Goal: Task Accomplishment & Management: Use online tool/utility

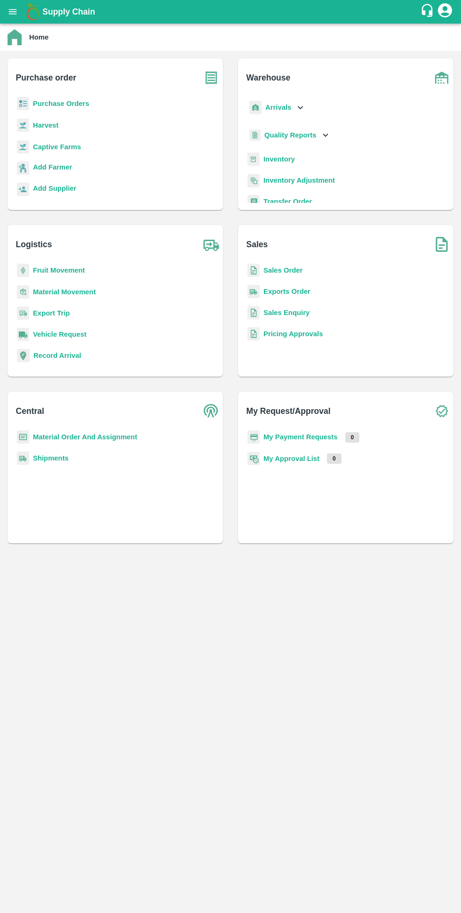
click at [57, 437] on b "Material Order And Assignment" at bounding box center [85, 437] width 104 height 8
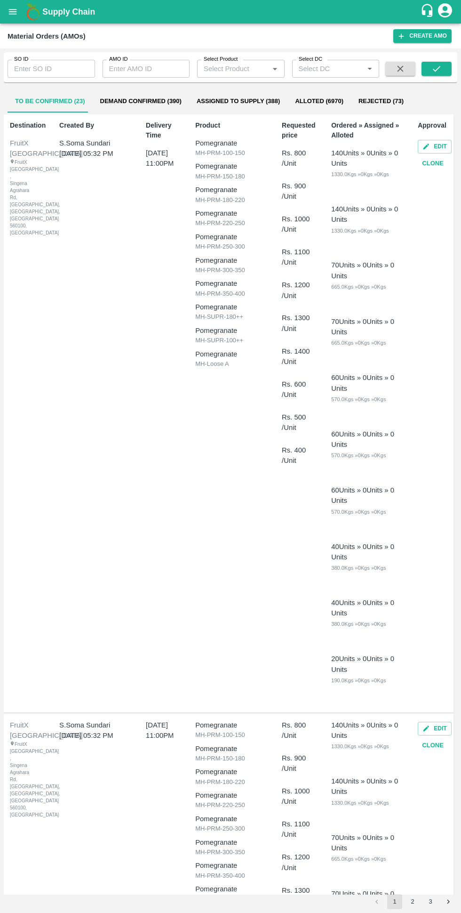
click at [25, 70] on input "SO ID" at bounding box center [52, 69] width 88 height 18
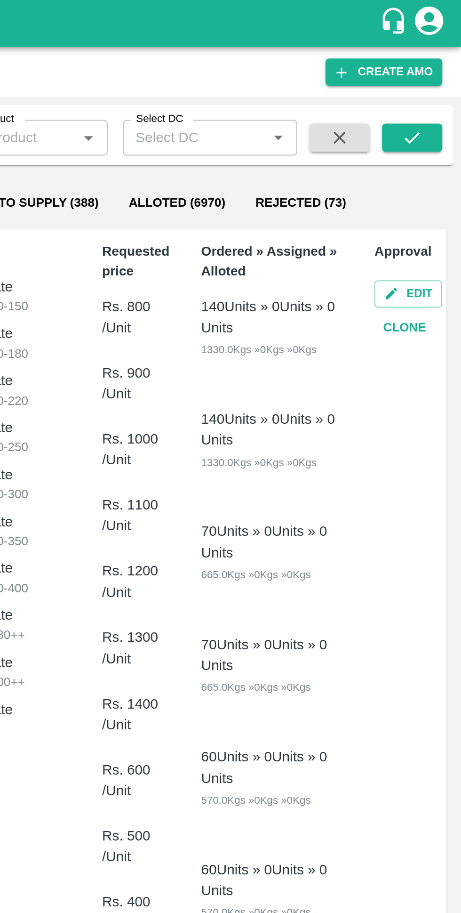
type input "602583"
click at [433, 67] on icon "submit" at bounding box center [437, 69] width 10 height 10
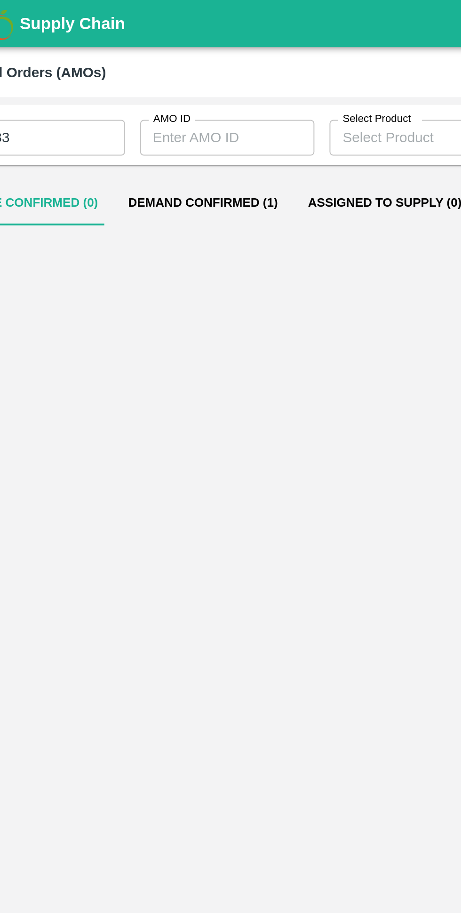
click at [116, 106] on button "Demand Confirmed (1)" at bounding box center [134, 101] width 90 height 23
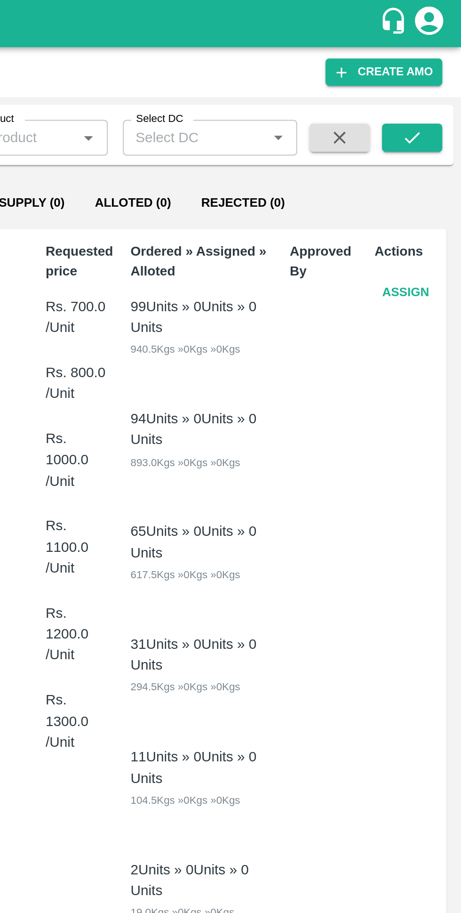
click at [429, 143] on button "Assign" at bounding box center [433, 146] width 31 height 16
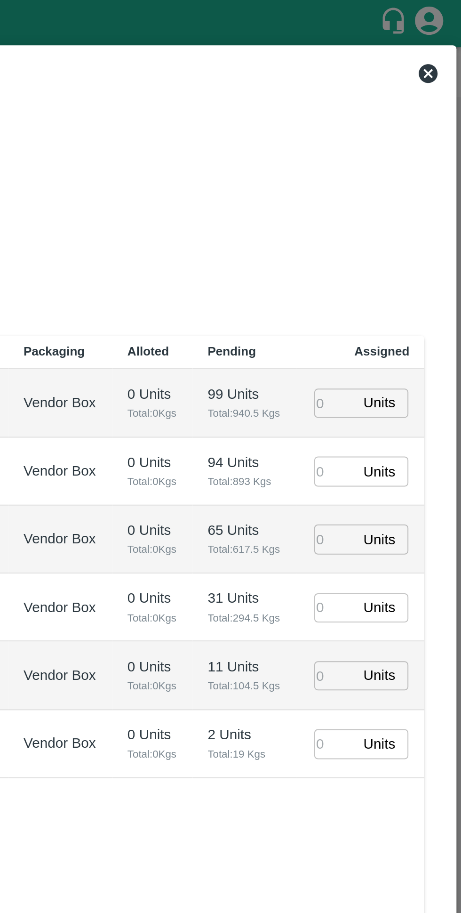
type input "18/08/2025 06:00 PM"
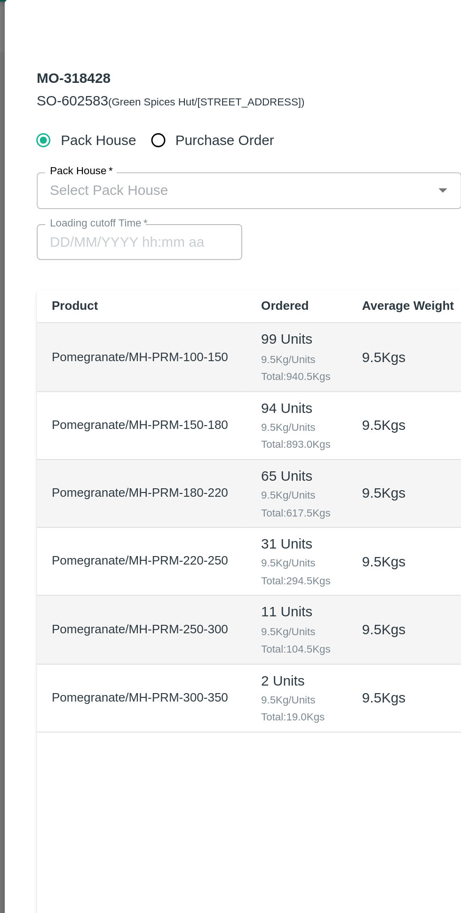
click at [72, 90] on input "Purchase Order" at bounding box center [79, 92] width 17 height 17
radio input "true"
click at [37, 118] on input "PO   *" at bounding box center [219, 118] width 396 height 12
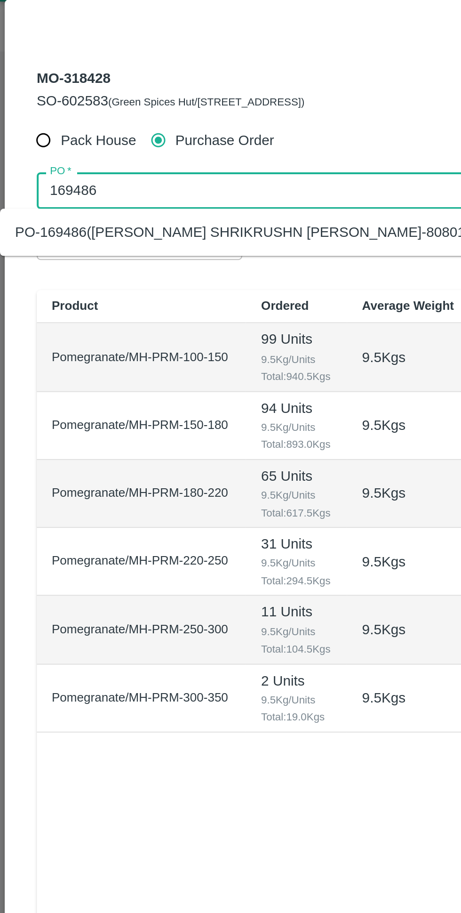
click at [32, 143] on div "PO-169486(VIJAY SHRIKRUSHN RUPNAWAR-8080117817)" at bounding box center [131, 139] width 247 height 10
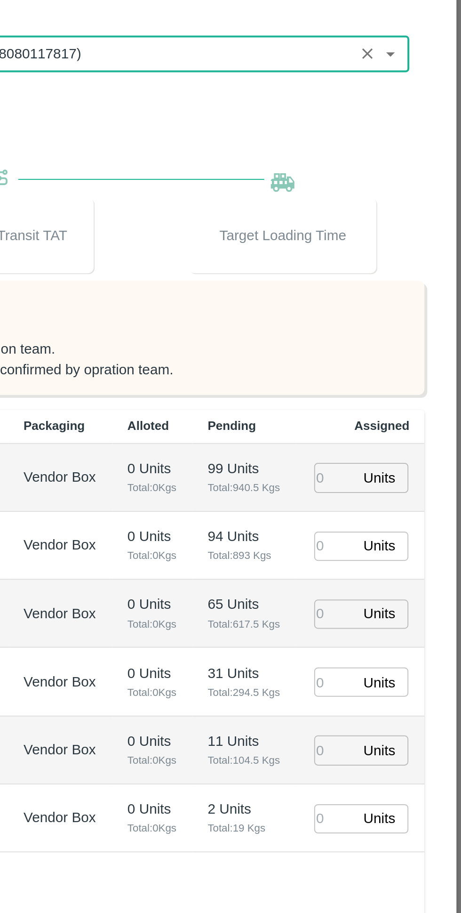
type input "PO-169486(VIJAY SHRIKRUSHN RUPNAWAR-8080117817)"
click at [395, 330] on input "number" at bounding box center [398, 329] width 21 height 15
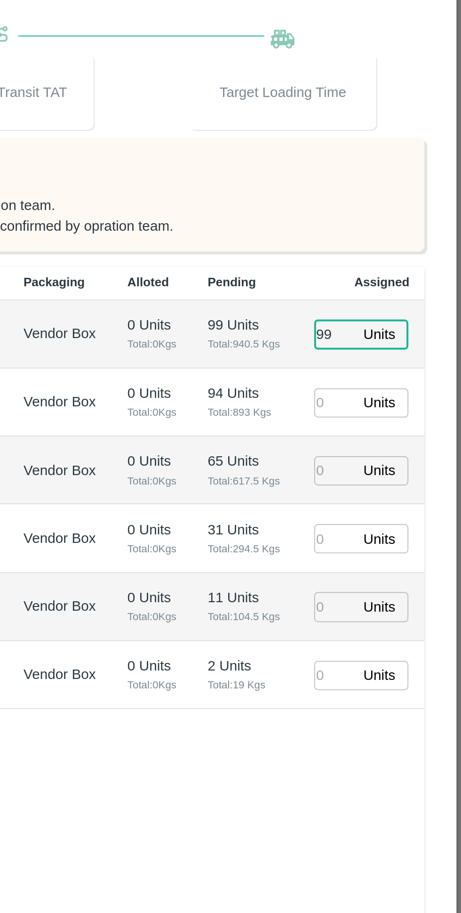
type input "99"
click at [395, 362] on input "number" at bounding box center [398, 363] width 21 height 15
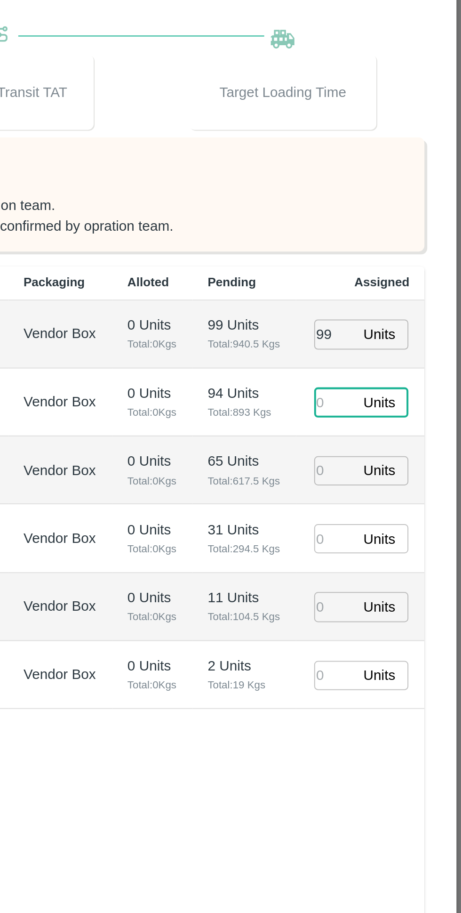
type input "17/08/2025 07:00 AM"
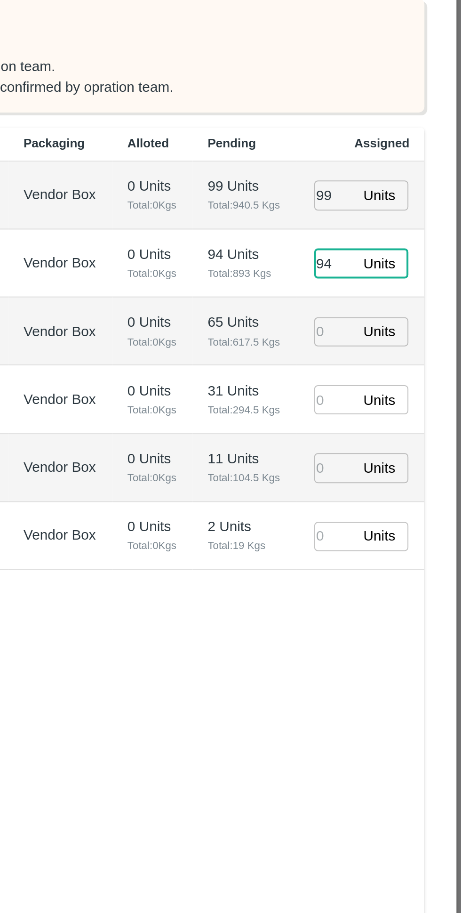
type input "94"
click at [392, 396] on input "number" at bounding box center [398, 397] width 21 height 15
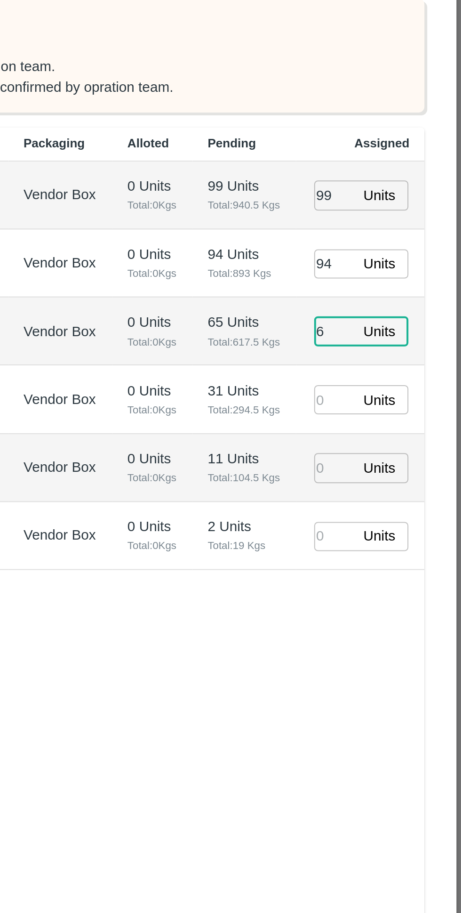
type input "65"
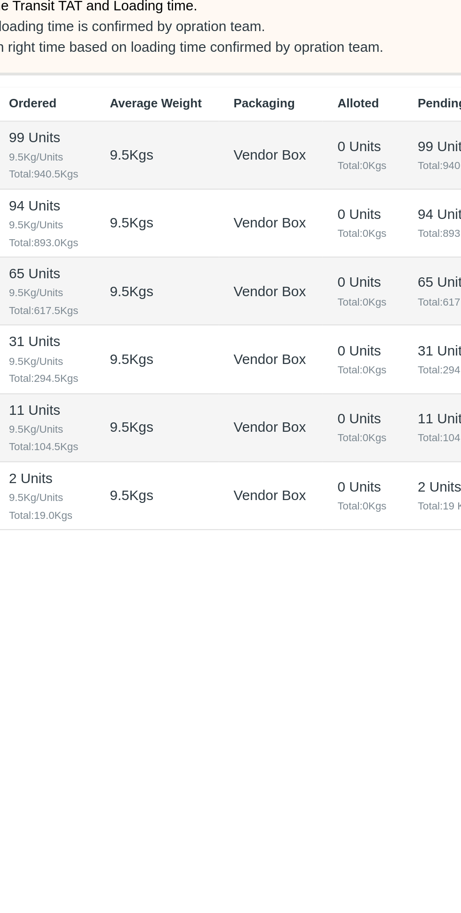
type input "17/08/2025 05:00 AM"
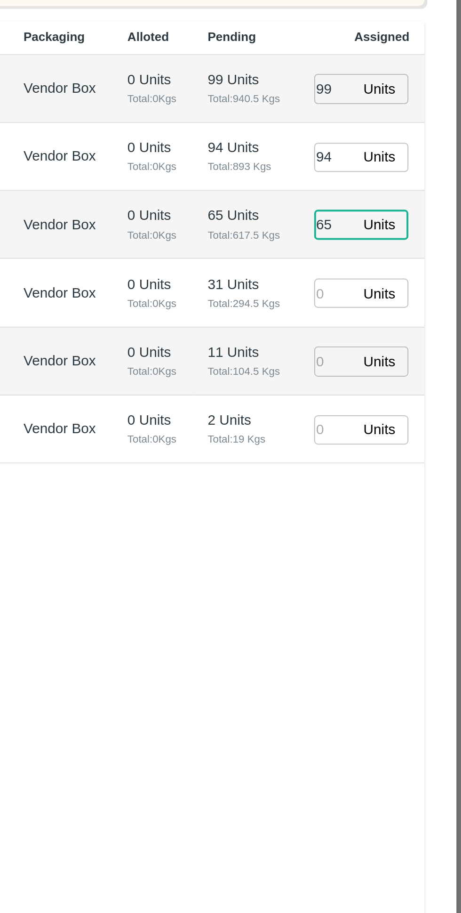
type input "65"
click at [396, 433] on input "number" at bounding box center [398, 431] width 21 height 15
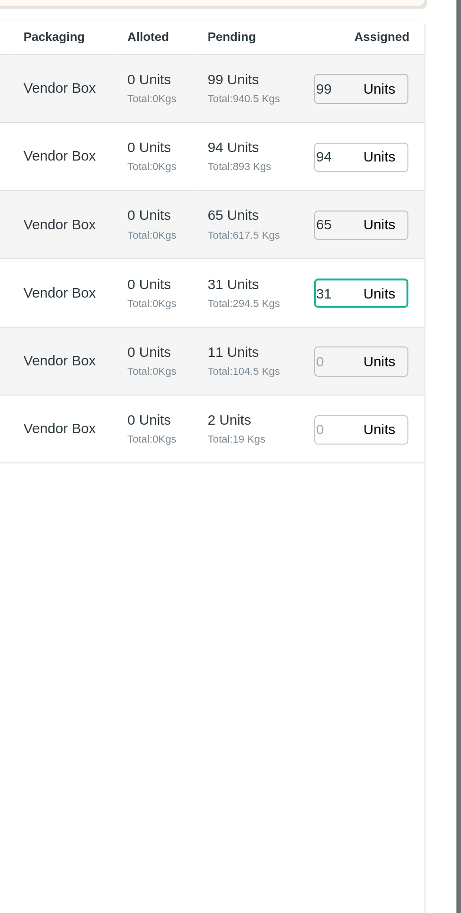
type input "31"
click at [400, 465] on input "number" at bounding box center [398, 465] width 21 height 15
type input "1"
type input "17/08/2025 06:00 AM"
type input "11"
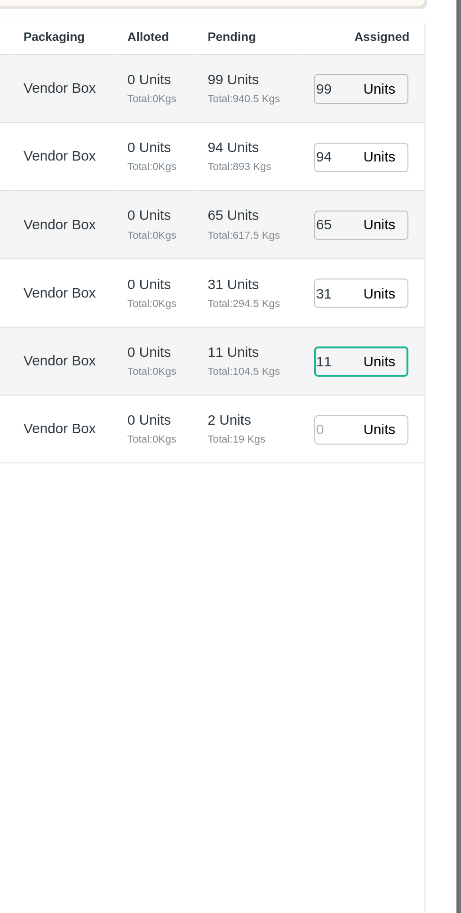
click at [397, 501] on input "number" at bounding box center [398, 499] width 21 height 15
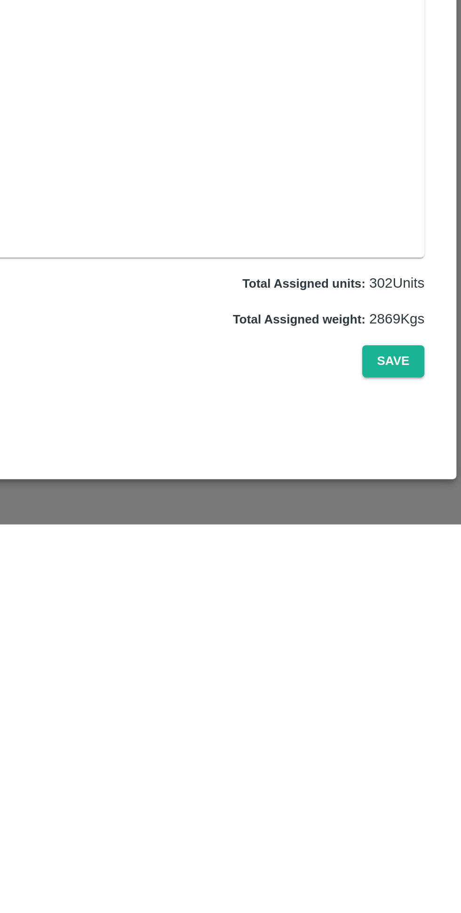
type input "2"
click at [424, 840] on button "Save" at bounding box center [427, 831] width 31 height 16
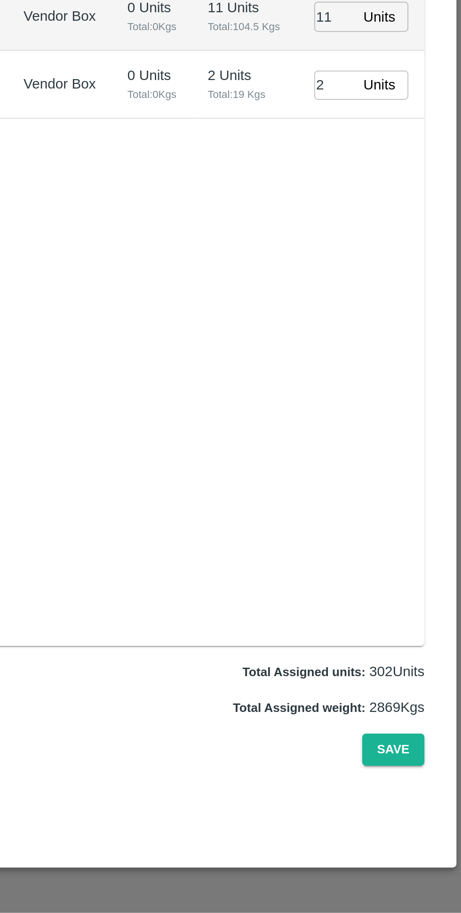
click at [420, 840] on button "Save" at bounding box center [427, 831] width 31 height 16
click at [429, 840] on button "Save" at bounding box center [427, 831] width 31 height 16
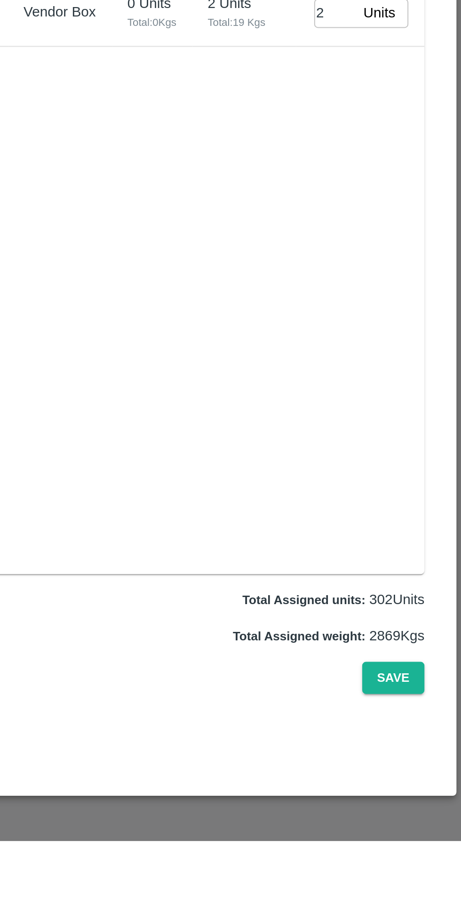
click at [435, 840] on button "Save" at bounding box center [427, 831] width 31 height 16
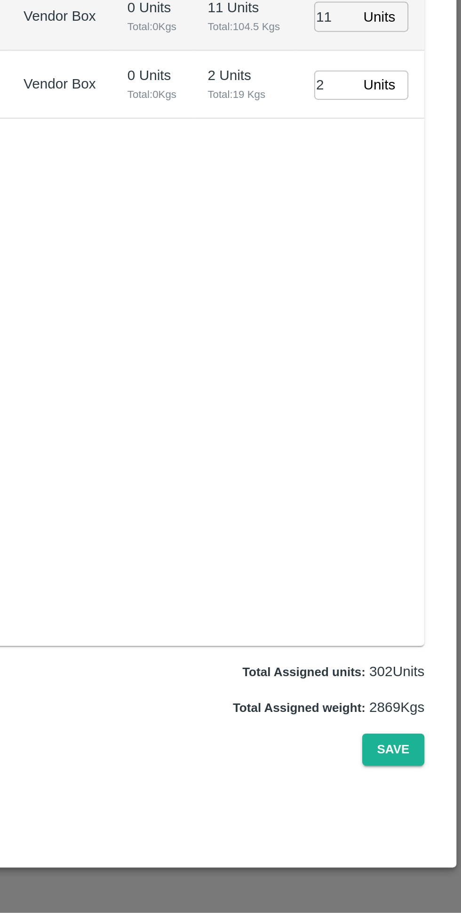
click at [427, 840] on button "Save" at bounding box center [427, 831] width 31 height 16
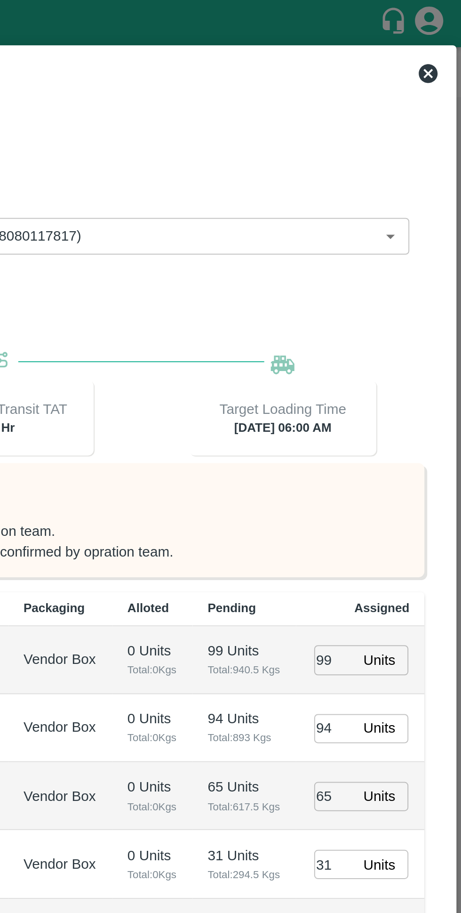
click at [441, 37] on icon at bounding box center [444, 36] width 9 height 9
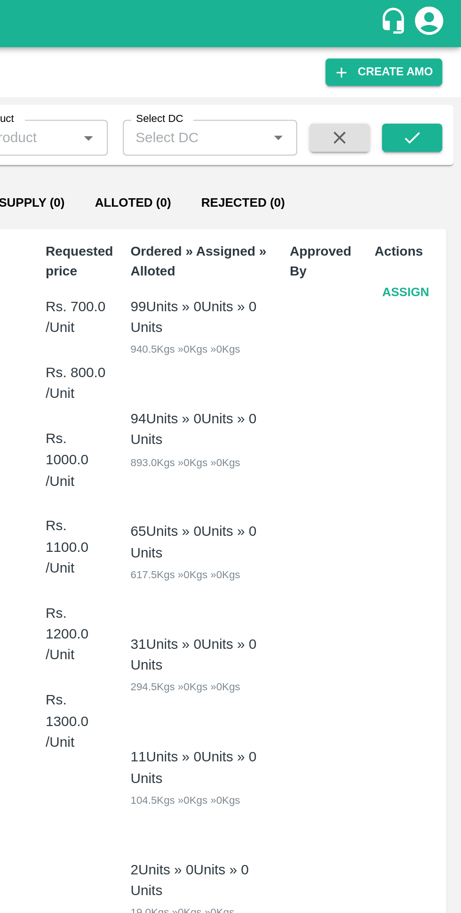
click at [430, 143] on button "Assign" at bounding box center [433, 146] width 31 height 16
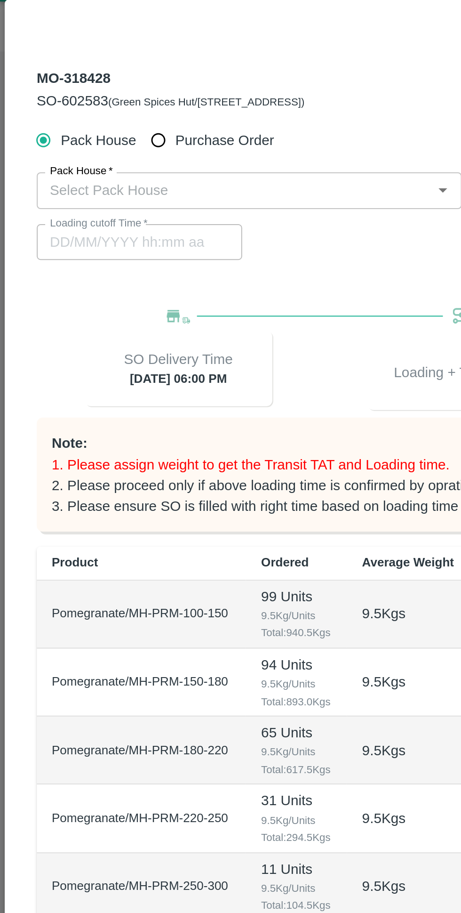
click at [76, 93] on input "Purchase Order" at bounding box center [79, 92] width 17 height 17
radio input "true"
click at [41, 120] on input "PO   *" at bounding box center [219, 118] width 396 height 12
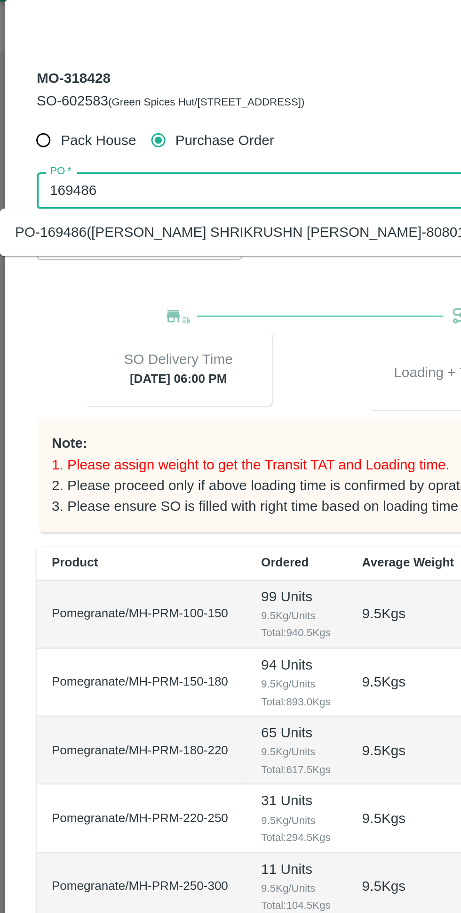
click at [24, 144] on div "PO-169486(VIJAY SHRIKRUSHN RUPNAWAR-8080117817)" at bounding box center [208, 139] width 417 height 16
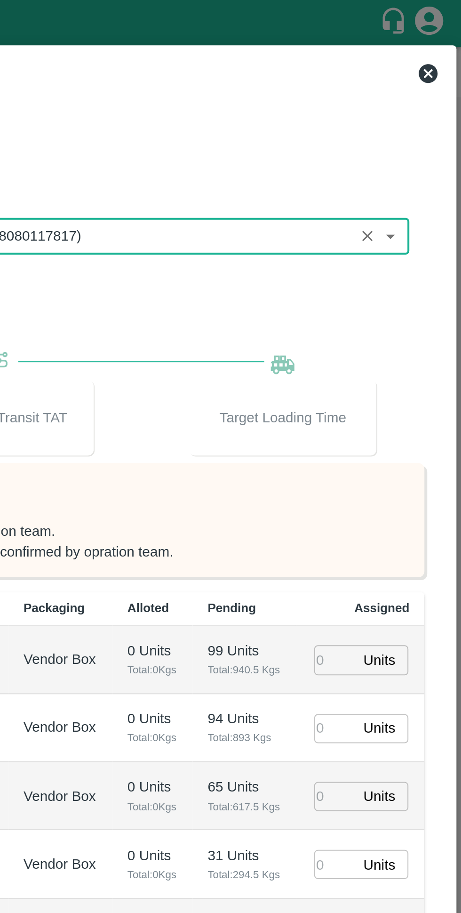
type input "PO-169486(VIJAY SHRIKRUSHN RUPNAWAR-8080117817)"
click at [399, 329] on input "number" at bounding box center [398, 329] width 21 height 15
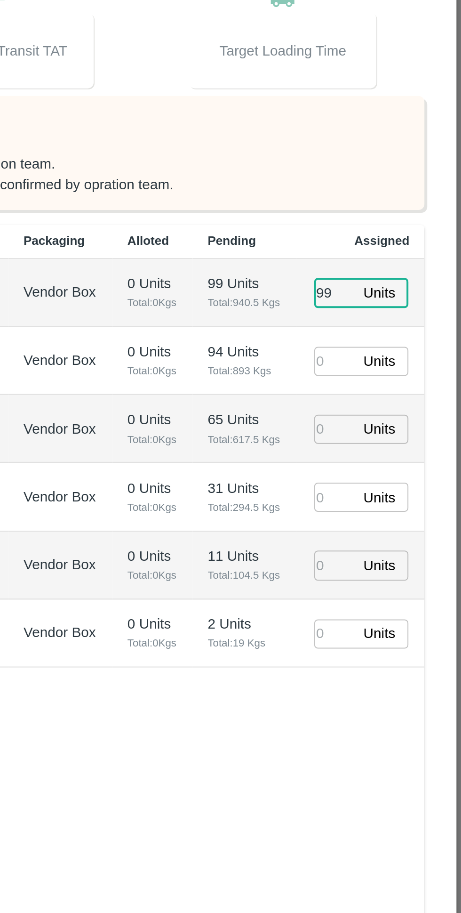
type input "99"
click at [393, 363] on input "number" at bounding box center [398, 363] width 21 height 15
type input "94"
type input "17/08/2025 06:06 AM"
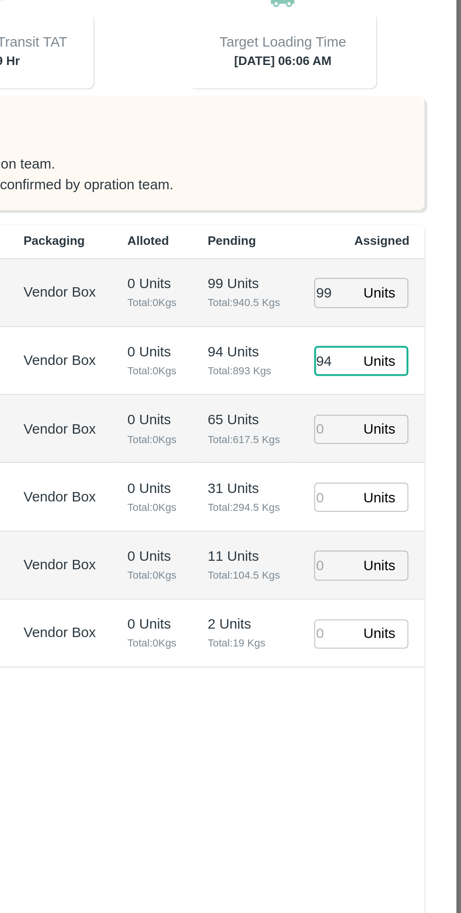
type input "94"
click at [392, 400] on input "number" at bounding box center [398, 397] width 21 height 15
type input "65"
type input "17/08/2025 04:06 AM"
type input "65"
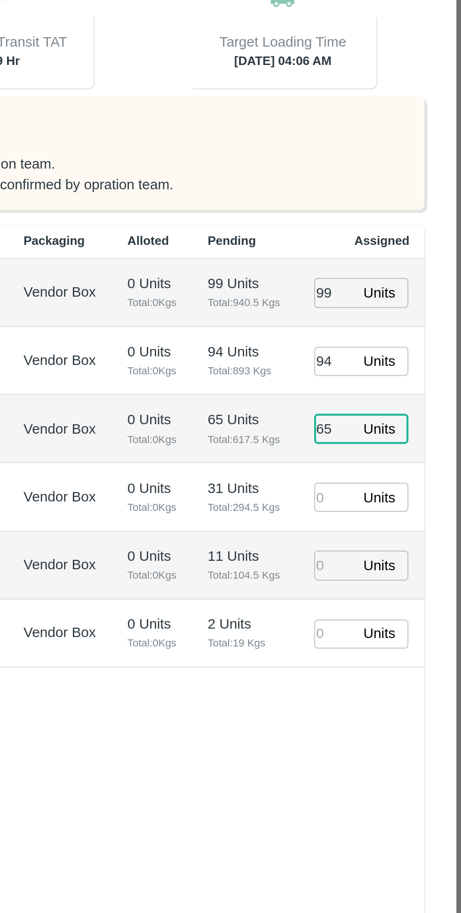
click at [395, 433] on input "number" at bounding box center [398, 431] width 21 height 15
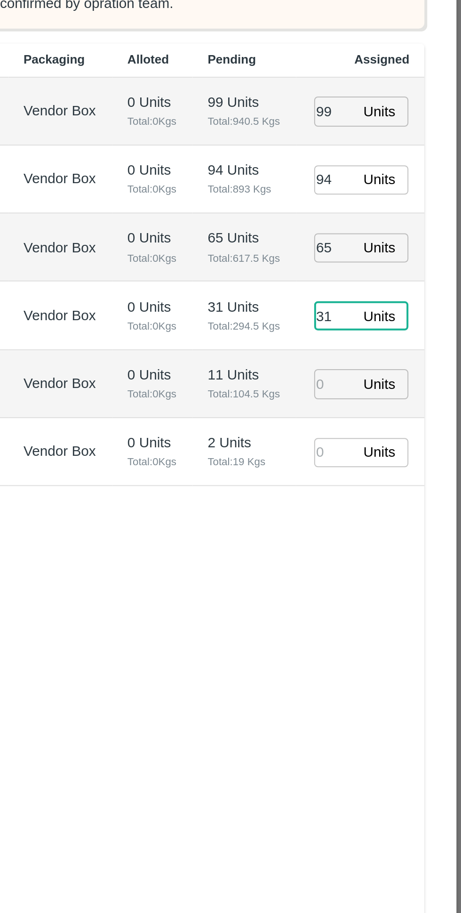
type input "31"
click at [393, 463] on input "number" at bounding box center [398, 465] width 21 height 15
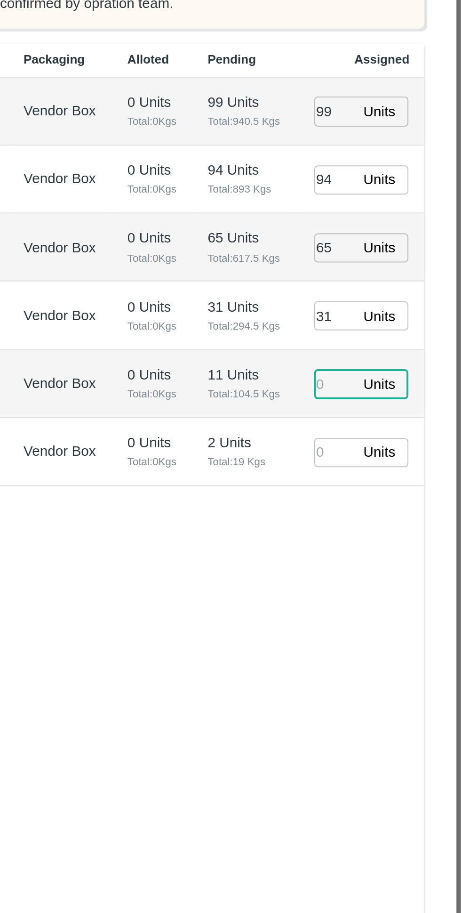
type input "17/08/2025 05:06 AM"
type input "11"
click at [389, 497] on input "number" at bounding box center [398, 499] width 21 height 15
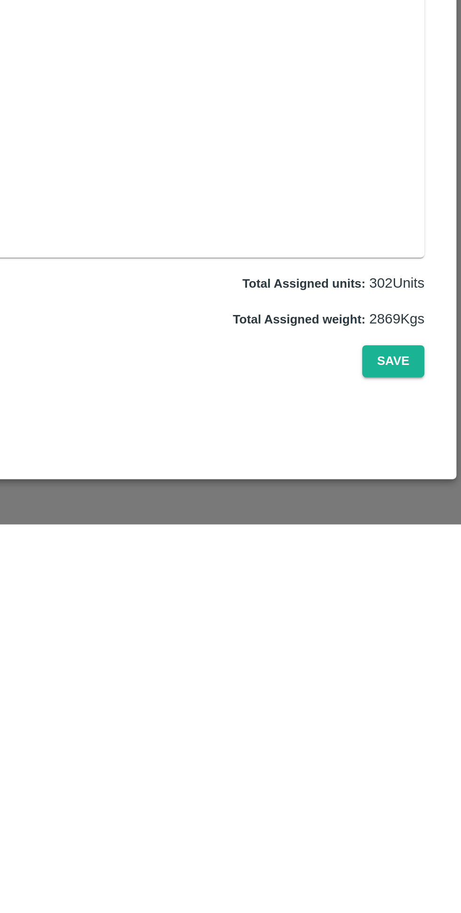
type input "2"
click at [422, 840] on button "Save" at bounding box center [427, 831] width 31 height 16
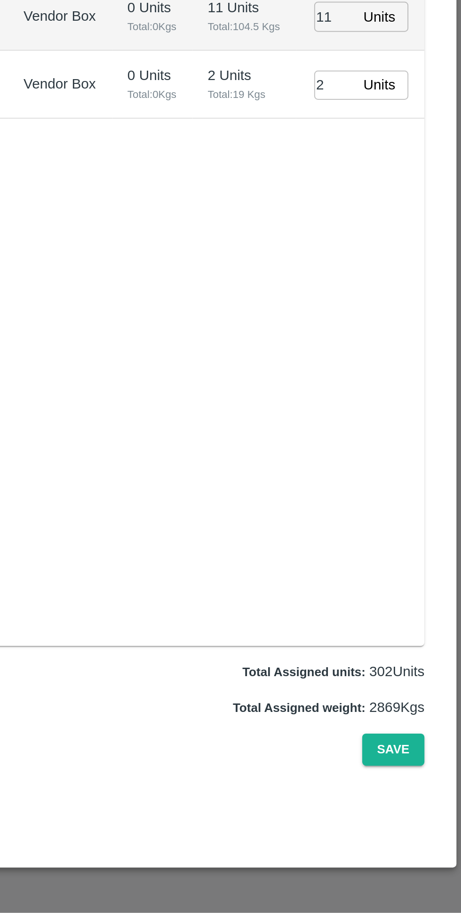
click at [431, 840] on button "Save" at bounding box center [427, 831] width 31 height 16
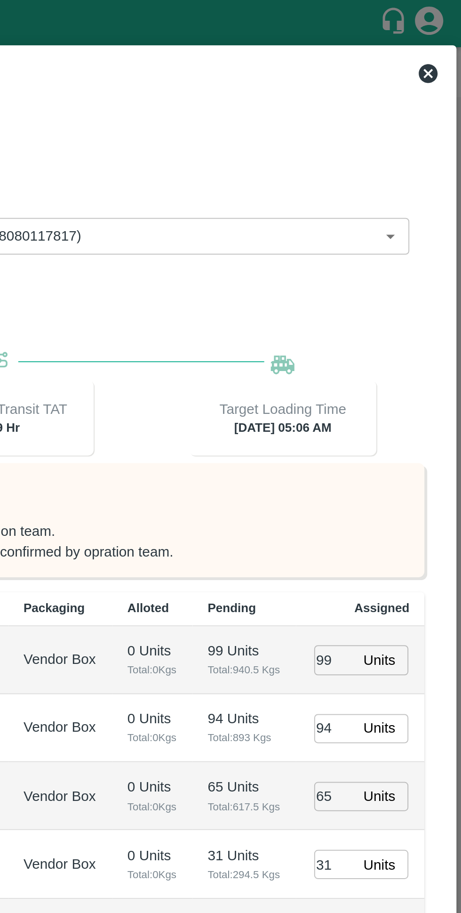
click at [443, 37] on icon at bounding box center [444, 36] width 9 height 9
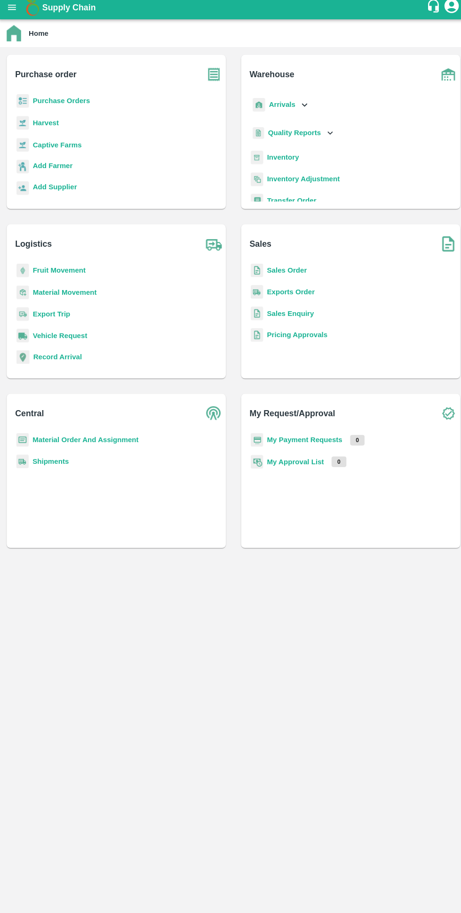
click at [41, 104] on b "Purchase Orders" at bounding box center [61, 104] width 56 height 8
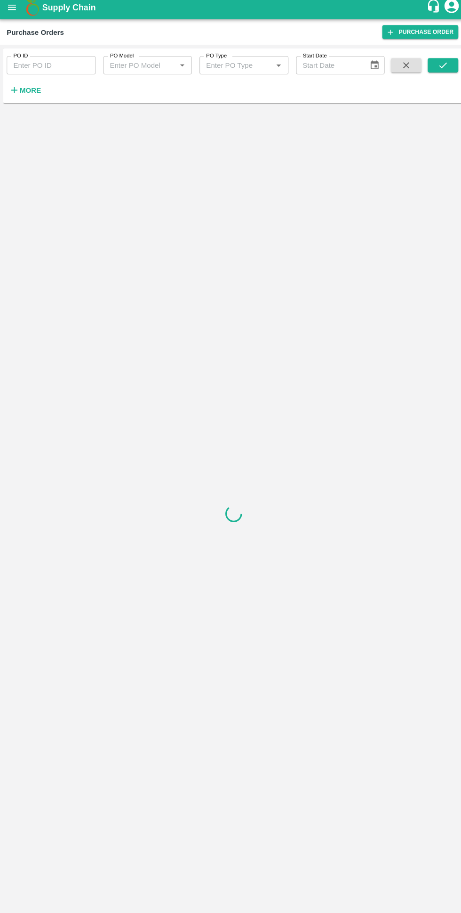
click at [25, 96] on strong "More" at bounding box center [30, 93] width 21 height 8
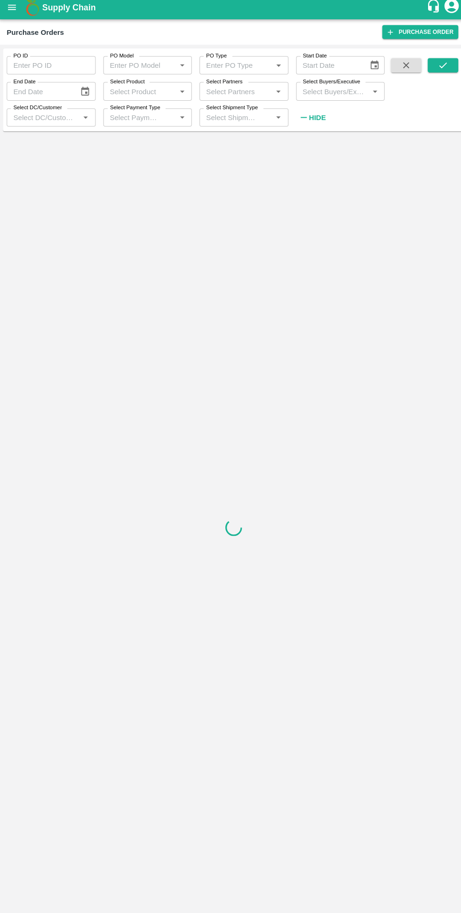
click at [313, 94] on input "Select Buyers/Executive" at bounding box center [328, 94] width 66 height 12
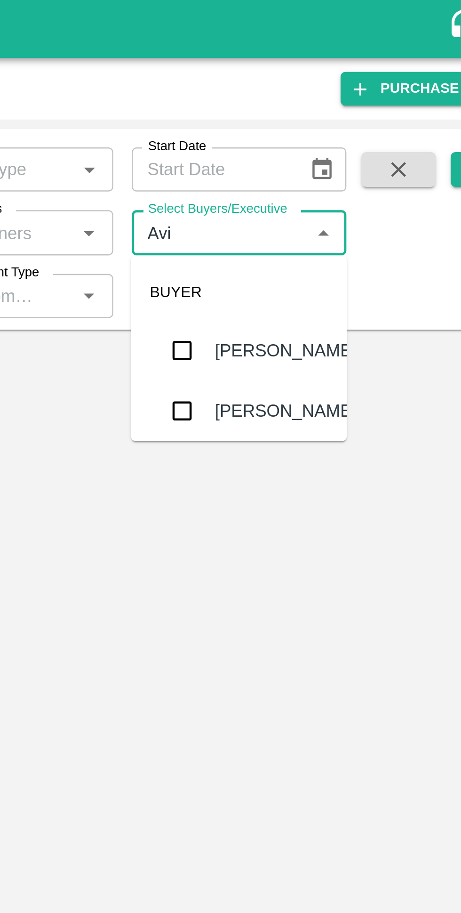
type input "Avinash"
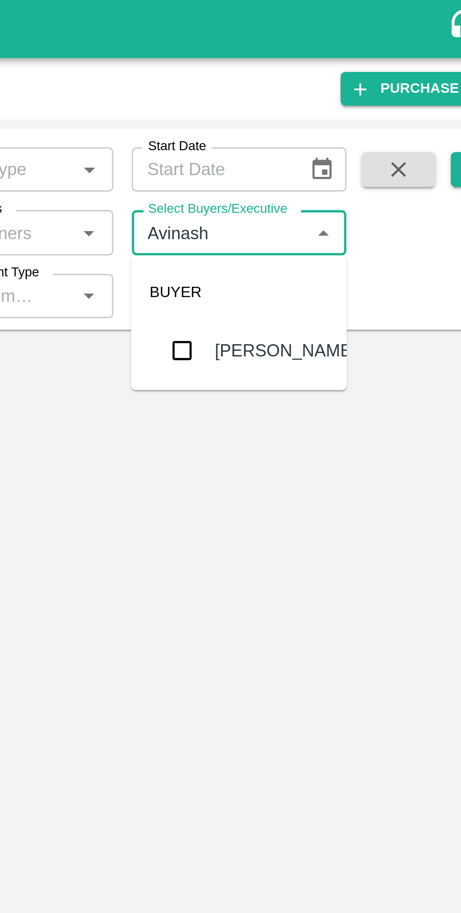
click at [317, 148] on input "checkbox" at bounding box center [312, 142] width 19 height 19
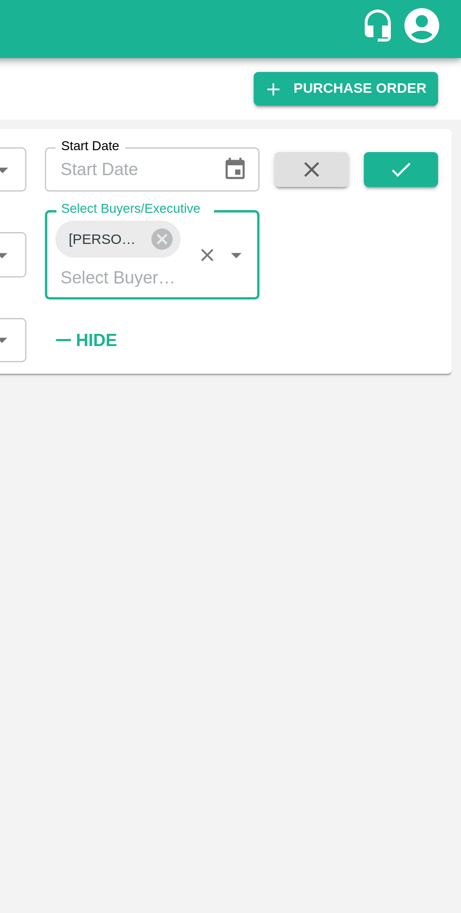
click at [435, 62] on button "submit" at bounding box center [437, 69] width 30 height 14
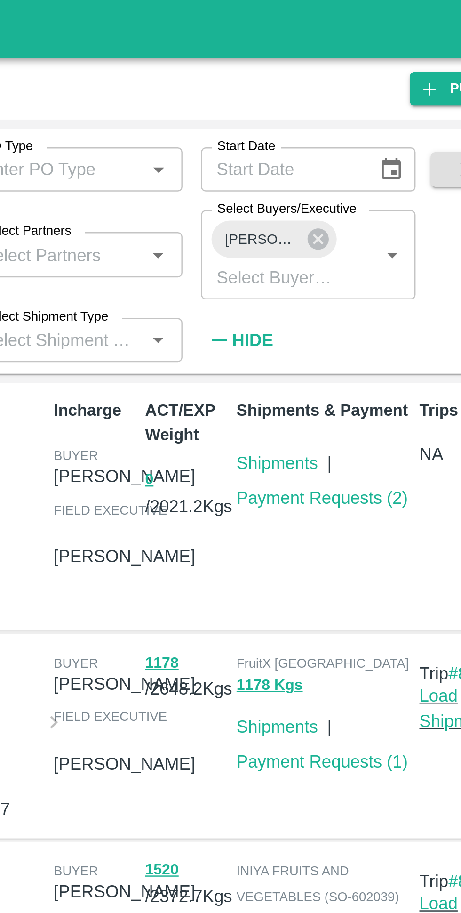
click at [320, 189] on link "Shipments" at bounding box center [323, 188] width 33 height 8
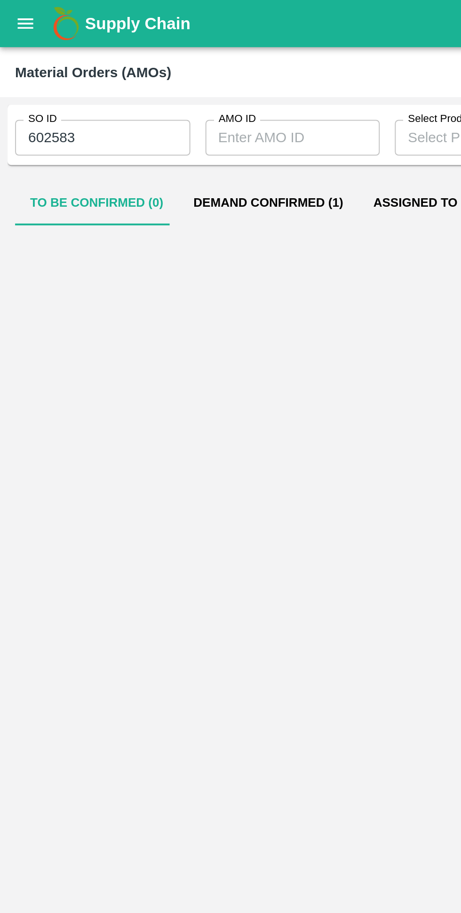
click at [105, 100] on button "Demand Confirmed (1)" at bounding box center [134, 101] width 90 height 23
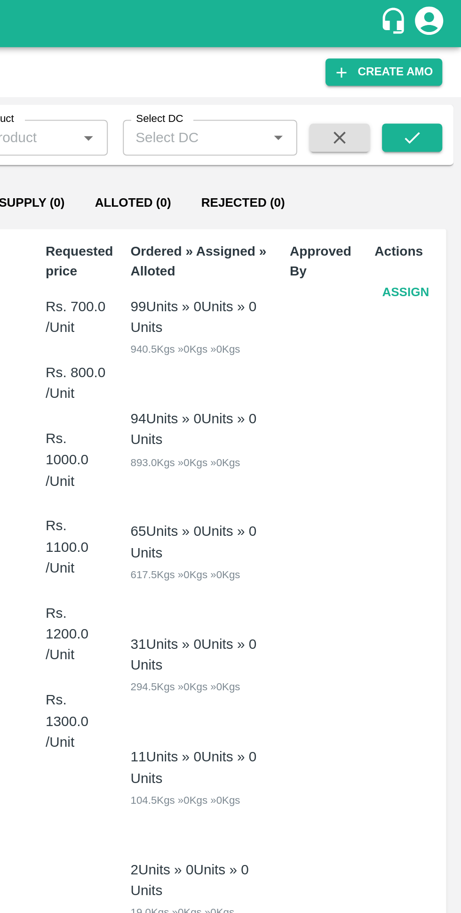
click at [429, 147] on button "Assign" at bounding box center [433, 146] width 31 height 16
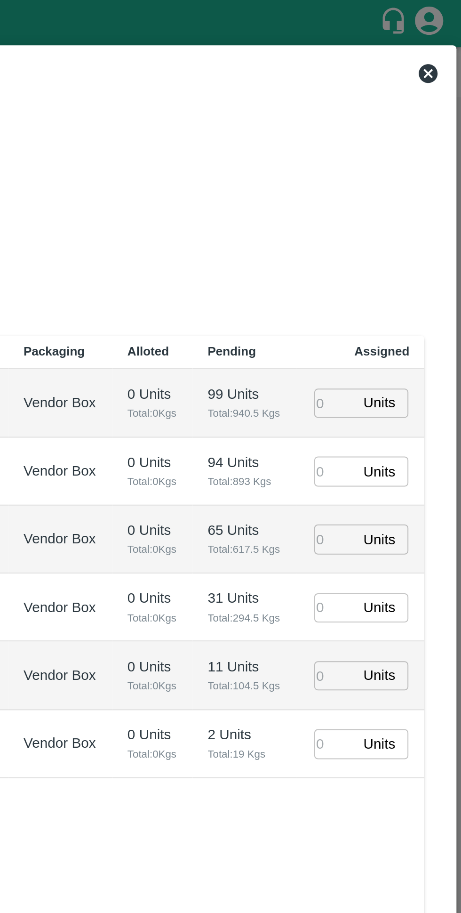
type input "26/08/2025 06:00 PM"
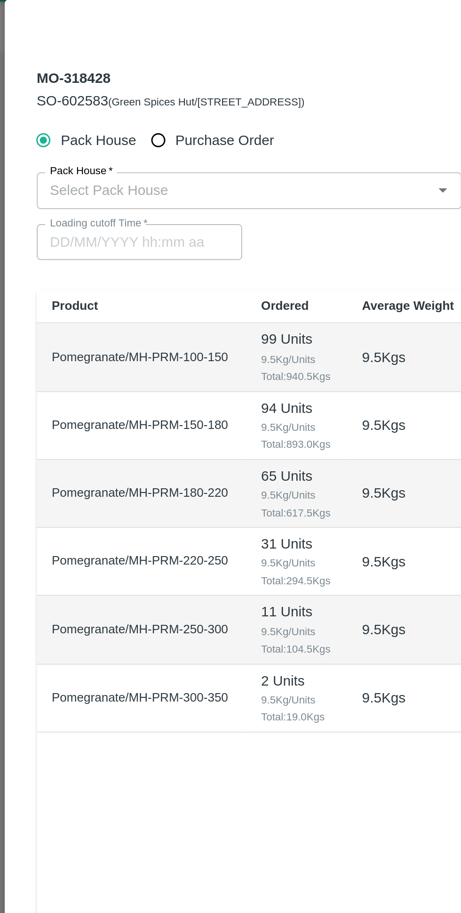
click at [77, 93] on input "Purchase Order" at bounding box center [79, 92] width 17 height 17
radio input "true"
click at [42, 116] on input "PO   *" at bounding box center [219, 118] width 396 height 12
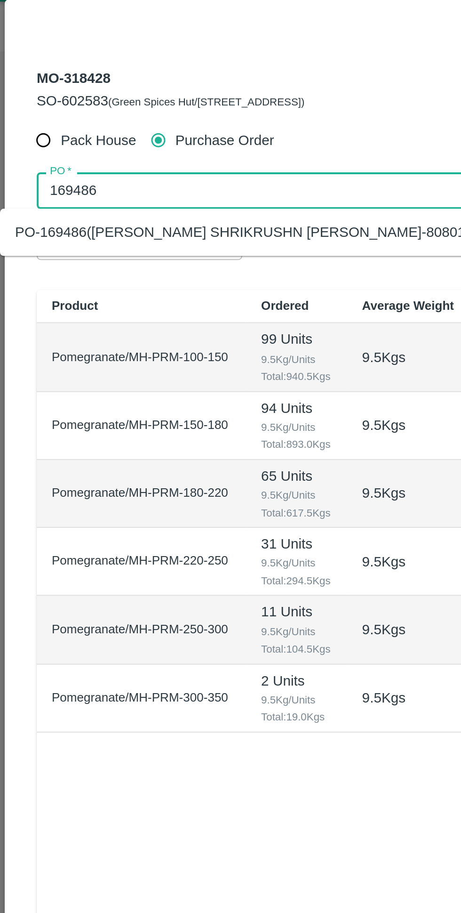
click at [37, 145] on div "PO-169486(VIJAY SHRIKRUSHN RUPNAWAR-8080117817)" at bounding box center [208, 139] width 417 height 16
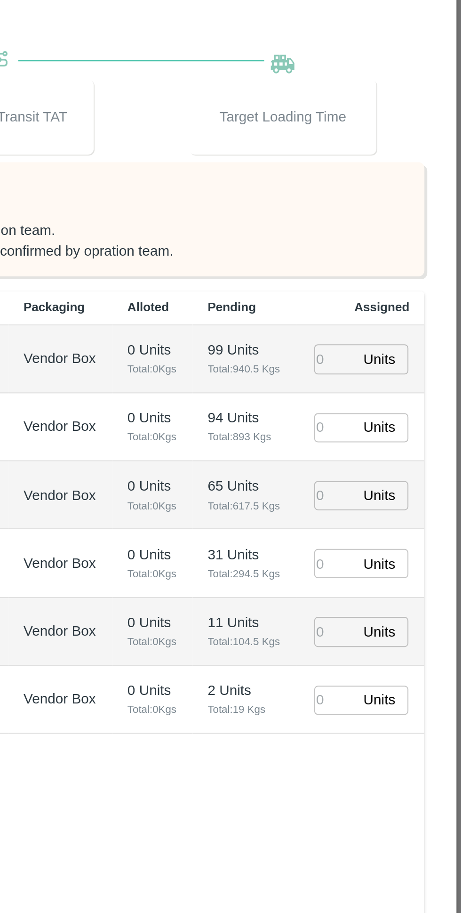
type input "PO-169486(VIJAY SHRIKRUSHN RUPNAWAR-8080117817)"
click at [394, 326] on input "number" at bounding box center [398, 329] width 21 height 15
type input "1"
click at [393, 364] on input "number" at bounding box center [398, 363] width 21 height 15
type input "1"
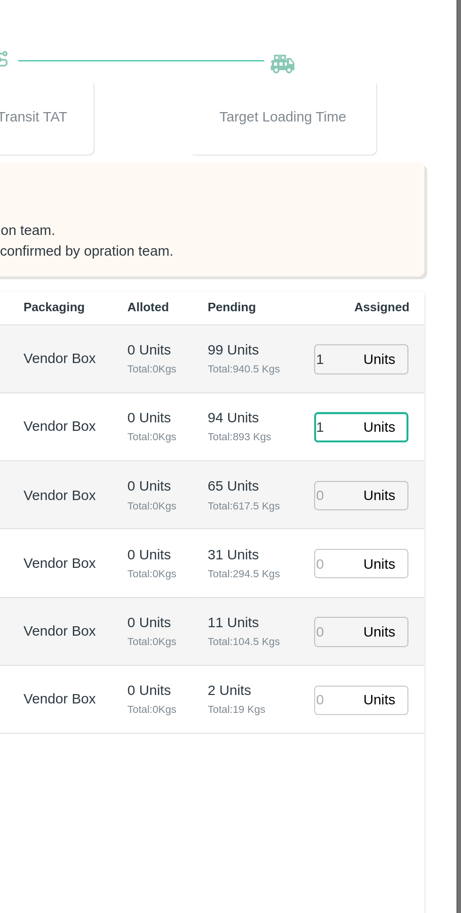
type input "25/08/2025 06:06 AM"
type input "1"
click at [393, 396] on input "number" at bounding box center [398, 397] width 21 height 15
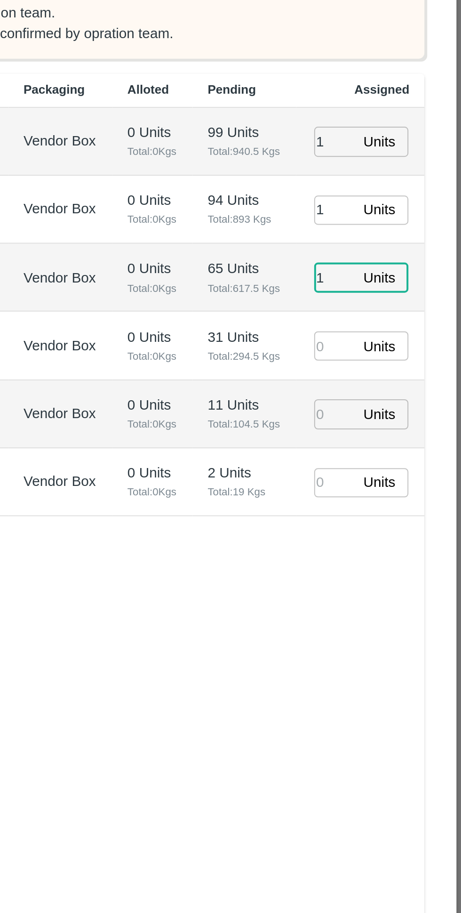
type input "1"
click at [392, 433] on input "number" at bounding box center [398, 431] width 21 height 15
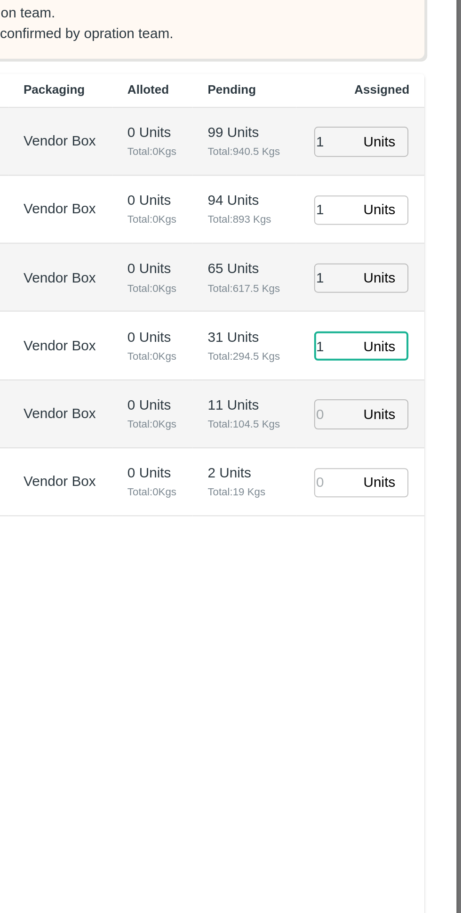
type input "1"
click at [389, 462] on input "number" at bounding box center [398, 465] width 21 height 15
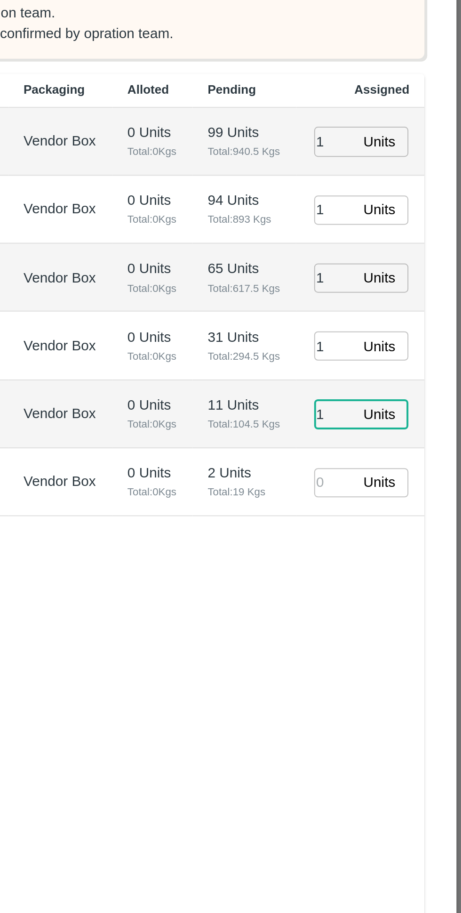
type input "1"
click at [389, 496] on input "number" at bounding box center [398, 499] width 21 height 15
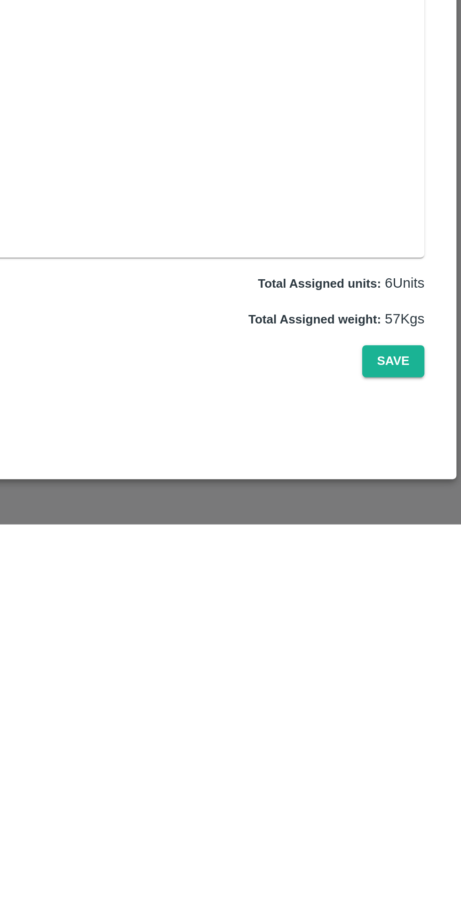
type input "1"
click at [426, 840] on button "Save" at bounding box center [427, 831] width 31 height 16
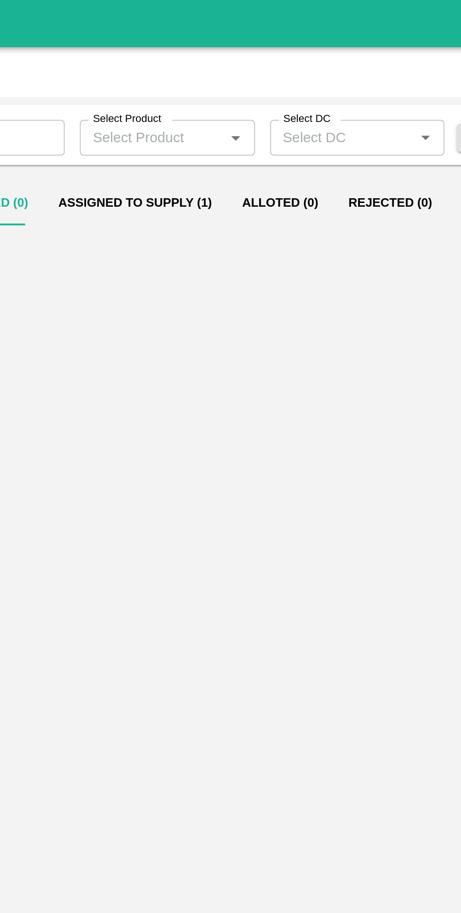
click at [211, 101] on button "Assigned to Supply (1)" at bounding box center [225, 101] width 92 height 23
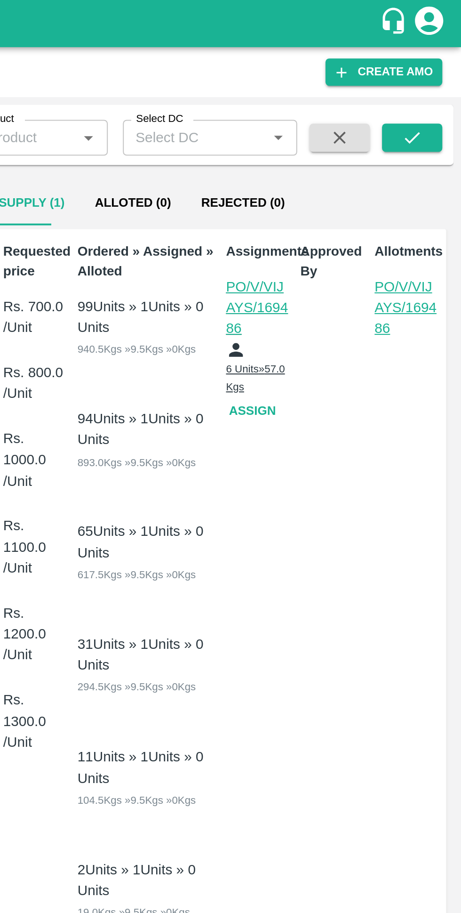
click at [360, 212] on button "Assign" at bounding box center [359, 205] width 30 height 16
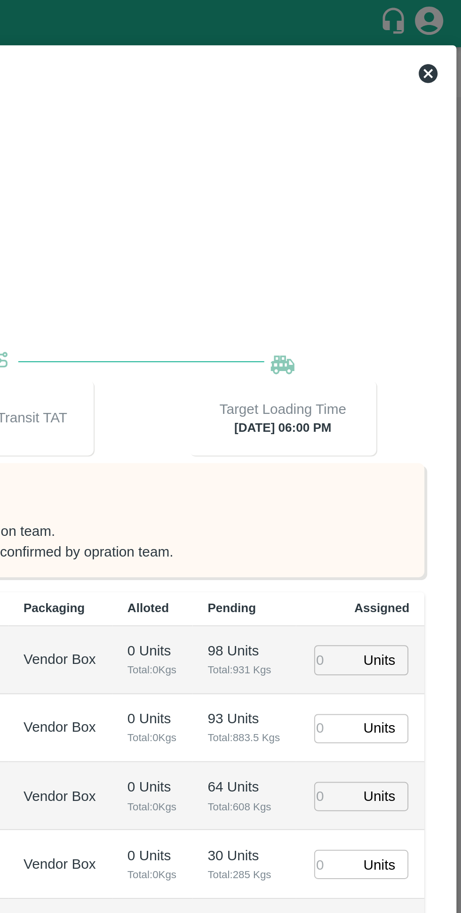
type input "26/08/2025 06:00 PM"
click at [441, 34] on icon at bounding box center [444, 36] width 9 height 9
